Goal: Browse casually: Explore the website without a specific task or goal

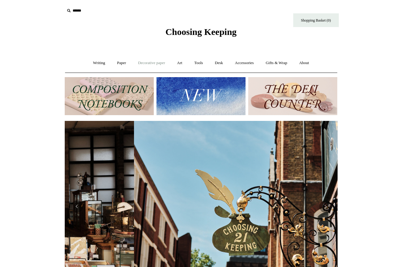
scroll to position [0, 273]
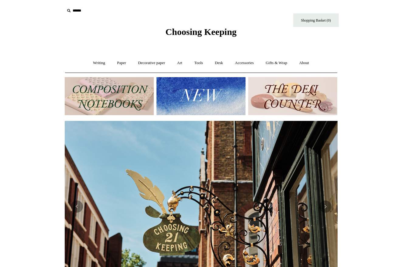
click at [190, 102] on img at bounding box center [201, 96] width 89 height 38
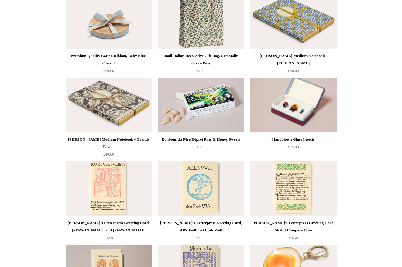
scroll to position [1124, 0]
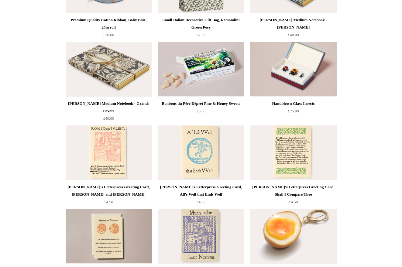
click at [115, 159] on img at bounding box center [109, 153] width 86 height 55
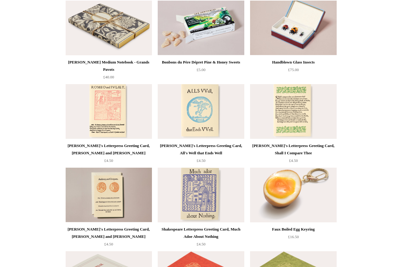
scroll to position [1236, 0]
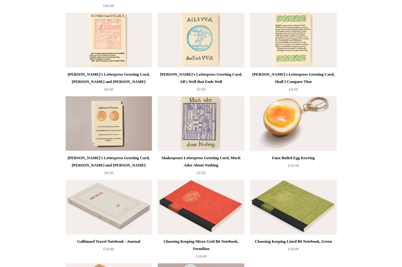
click at [211, 109] on img at bounding box center [201, 123] width 86 height 55
click at [268, 37] on img at bounding box center [293, 40] width 86 height 55
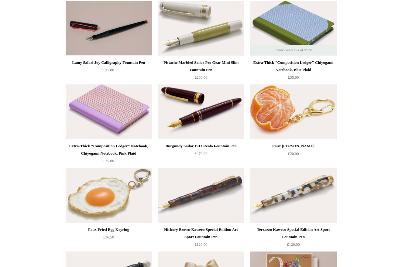
scroll to position [0, 0]
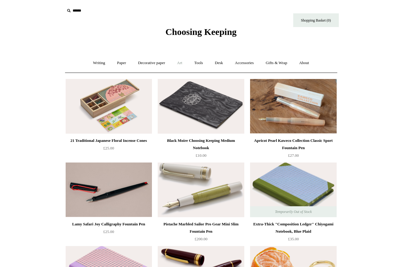
click at [182, 63] on link "Art +" at bounding box center [180, 63] width 16 height 16
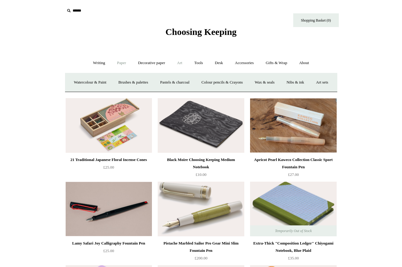
click at [120, 64] on link "Paper +" at bounding box center [122, 63] width 20 height 16
click at [224, 82] on link "Greeting cards +" at bounding box center [226, 82] width 34 height 16
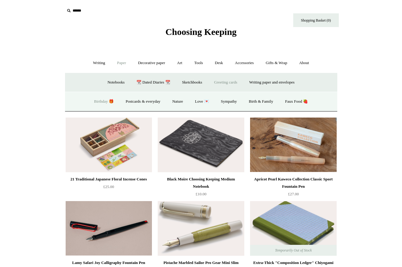
click at [96, 105] on link "Birthday 🎁" at bounding box center [104, 102] width 31 height 16
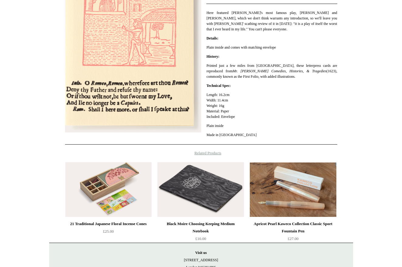
scroll to position [153, 0]
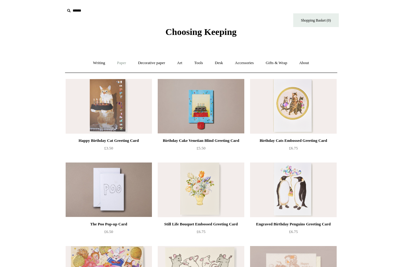
click at [115, 64] on link "Paper +" at bounding box center [122, 63] width 20 height 16
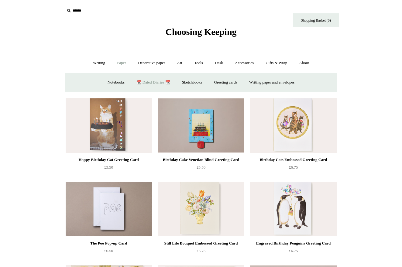
click at [152, 77] on link "📆 Dated Diaries 📆" at bounding box center [153, 82] width 44 height 16
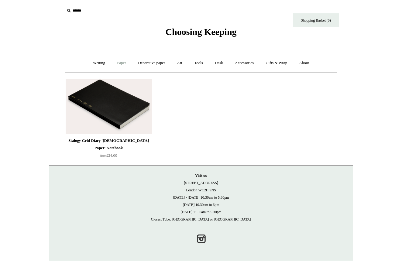
click at [116, 61] on link "Paper +" at bounding box center [122, 63] width 20 height 16
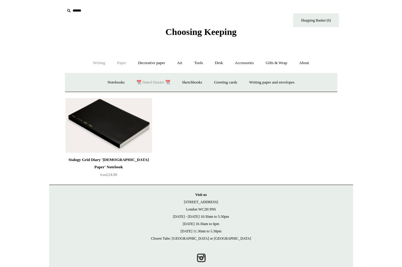
click at [97, 63] on link "Writing +" at bounding box center [99, 63] width 23 height 16
click at [118, 64] on link "Paper +" at bounding box center [122, 63] width 20 height 16
click at [265, 84] on link "Writing paper and envelopes +" at bounding box center [272, 82] width 56 height 16
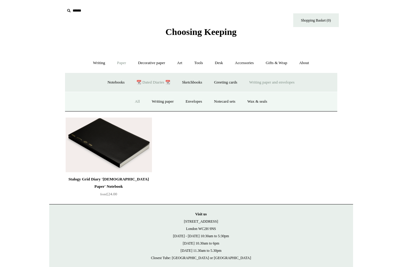
click at [133, 103] on link "All" at bounding box center [137, 102] width 16 height 16
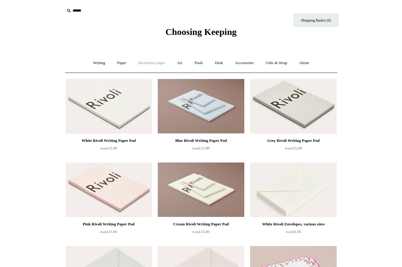
click at [146, 66] on link "Decorative paper +" at bounding box center [152, 63] width 38 height 16
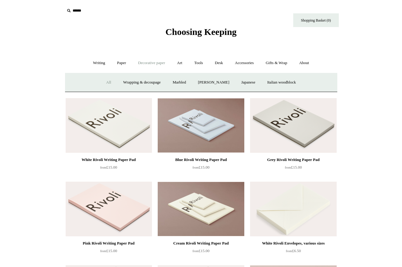
click at [102, 80] on link "All" at bounding box center [109, 82] width 16 height 16
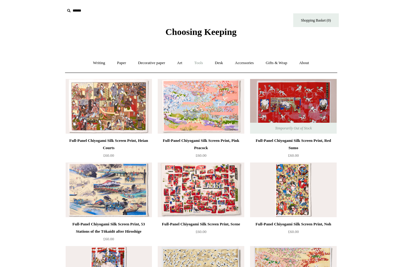
click at [198, 62] on link "Tools +" at bounding box center [199, 63] width 20 height 16
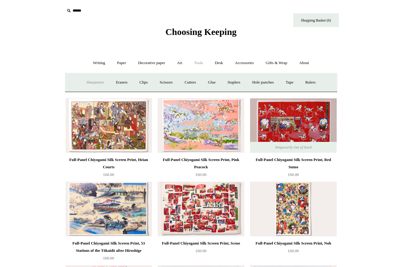
click at [86, 80] on link "Sharpeners" at bounding box center [95, 82] width 29 height 16
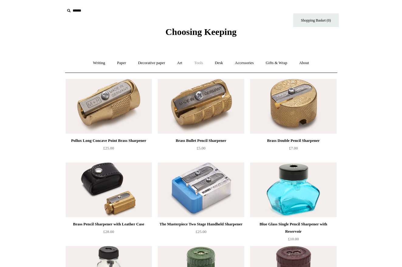
click at [199, 64] on link "Tools +" at bounding box center [199, 63] width 20 height 16
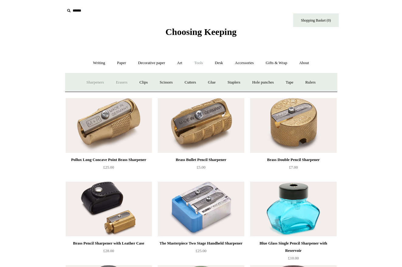
click at [114, 82] on link "Erasers" at bounding box center [121, 82] width 22 height 16
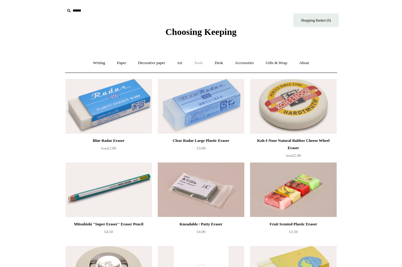
click at [198, 66] on link "Tools +" at bounding box center [199, 63] width 20 height 16
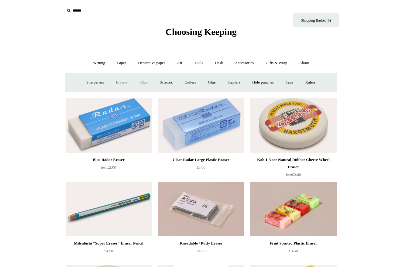
click at [138, 83] on link "Clips +" at bounding box center [143, 82] width 19 height 16
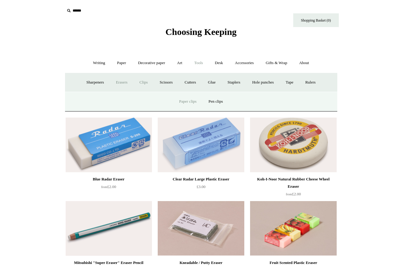
click at [185, 100] on link "Paper clips" at bounding box center [188, 102] width 28 height 16
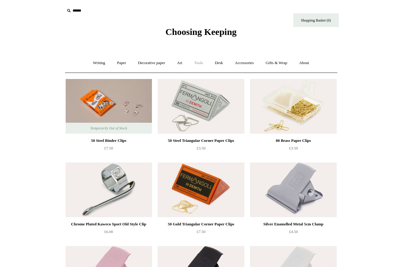
click at [200, 64] on link "Tools +" at bounding box center [199, 63] width 20 height 16
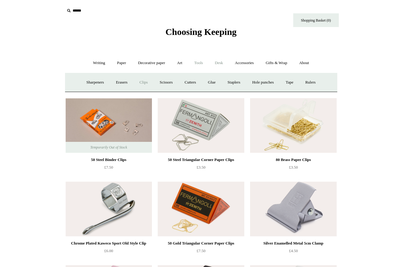
click at [221, 66] on link "Desk +" at bounding box center [218, 63] width 19 height 16
click at [225, 80] on link "Desk Accessories" at bounding box center [227, 82] width 39 height 16
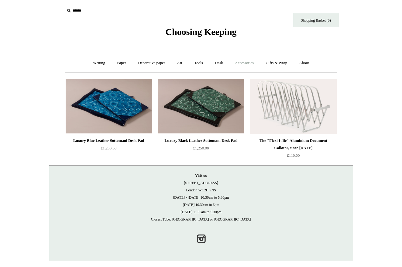
click at [244, 64] on link "Accessories +" at bounding box center [244, 63] width 30 height 16
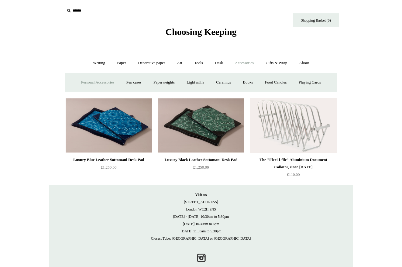
click at [102, 84] on link "Personal Accessories +" at bounding box center [98, 82] width 44 height 16
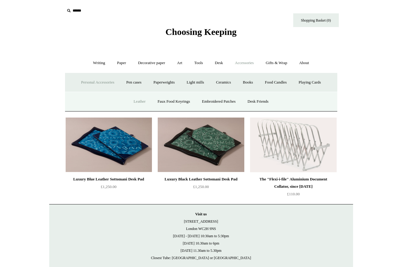
click at [129, 103] on link "Leather" at bounding box center [139, 102] width 23 height 16
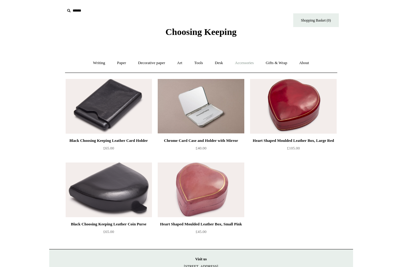
click at [244, 66] on link "Accessories +" at bounding box center [244, 63] width 30 height 16
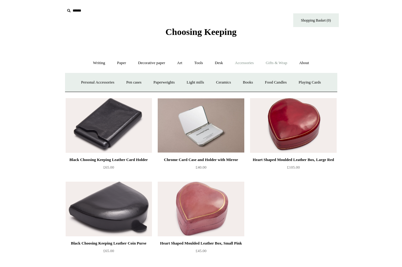
click at [281, 64] on link "Gifts & Wrap +" at bounding box center [276, 63] width 33 height 16
click at [287, 78] on link "Gifts +" at bounding box center [286, 82] width 19 height 16
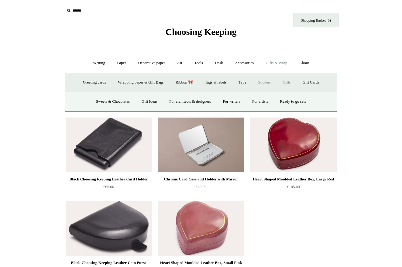
click at [257, 82] on link "Stickers" at bounding box center [265, 82] width 24 height 16
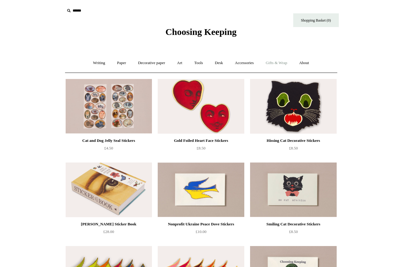
click at [272, 63] on link "Gifts & Wrap +" at bounding box center [276, 63] width 33 height 16
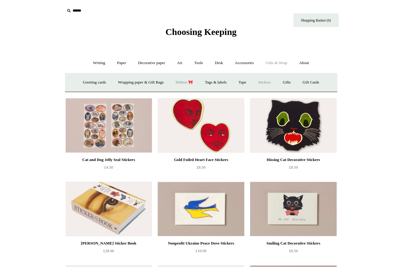
click at [185, 81] on link "Ribbon 🎀" at bounding box center [184, 82] width 29 height 16
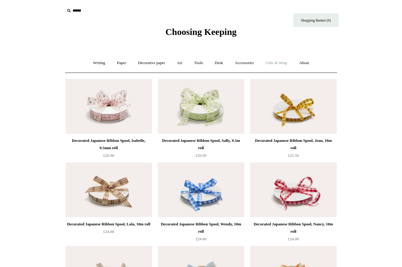
click at [272, 62] on link "Gifts & Wrap +" at bounding box center [276, 63] width 33 height 16
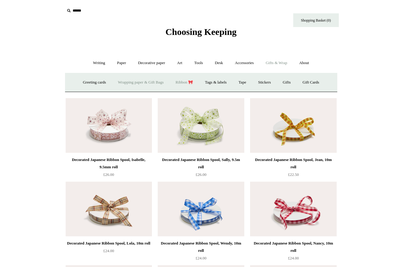
click at [145, 81] on link "Wrapping paper & Gift Bags" at bounding box center [140, 82] width 57 height 16
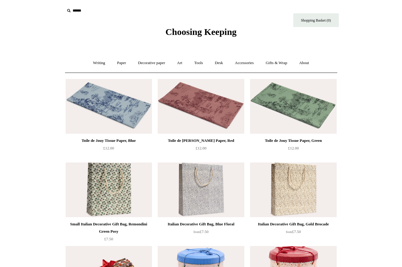
click at [325, 61] on div "Writing + Pens by brand + [GEOGRAPHIC_DATA] Lamy Ohnishi Seisakusho [GEOGRAPHIC…" at bounding box center [201, 62] width 272 height 19
click at [307, 63] on link "About +" at bounding box center [304, 63] width 21 height 16
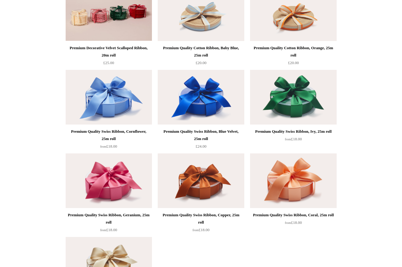
scroll to position [1016, 0]
